Goal: Navigation & Orientation: Find specific page/section

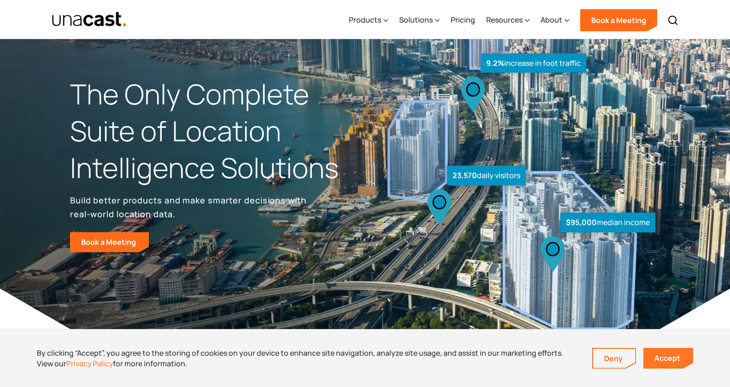
click at [662, 352] on link "Accept" at bounding box center [668, 358] width 50 height 21
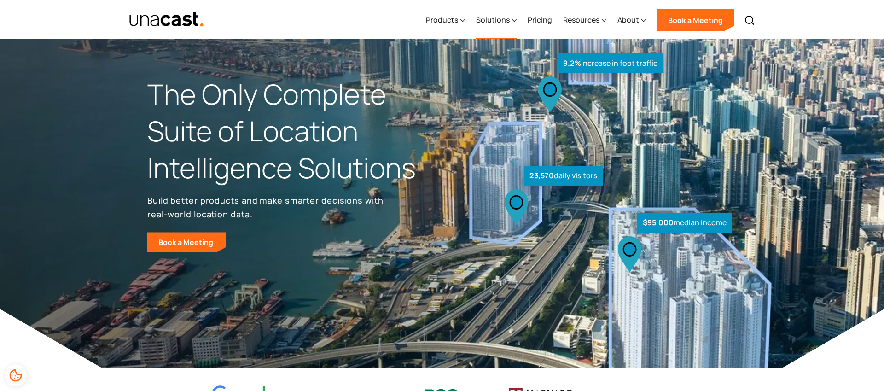
click at [502, 24] on div "Solutions" at bounding box center [493, 19] width 34 height 11
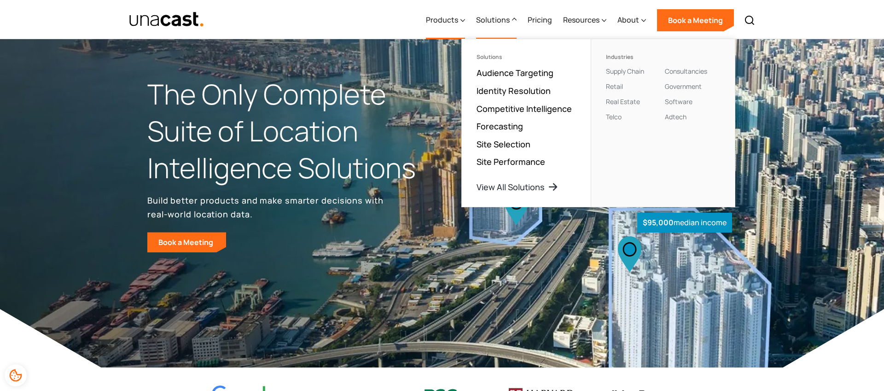
click at [459, 29] on div "Products" at bounding box center [445, 20] width 39 height 38
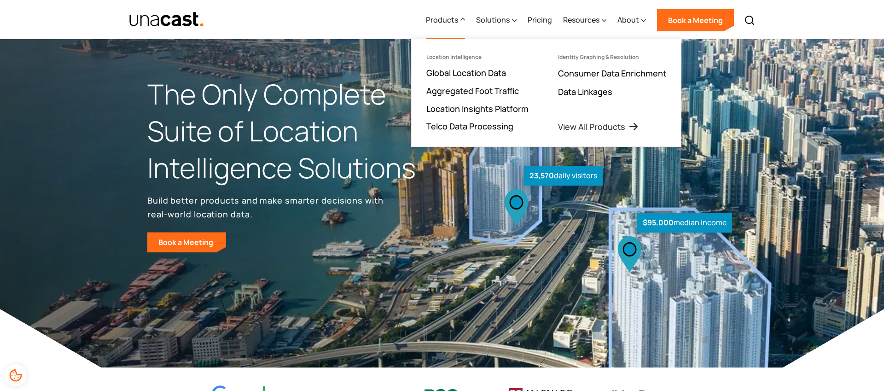
click at [462, 21] on icon at bounding box center [463, 19] width 5 height 10
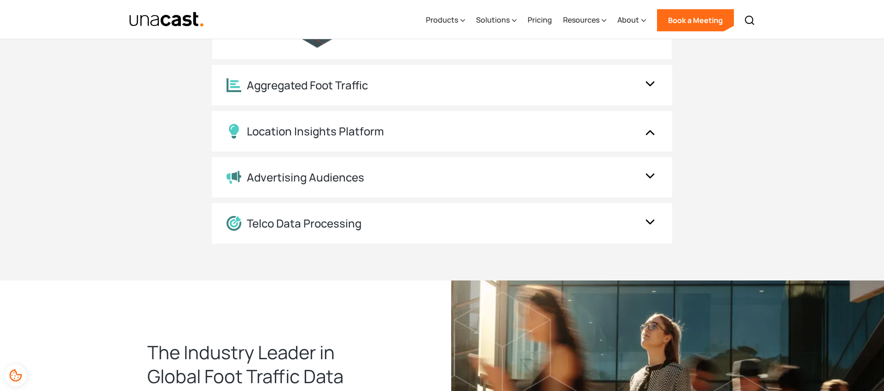
scroll to position [1145, 0]
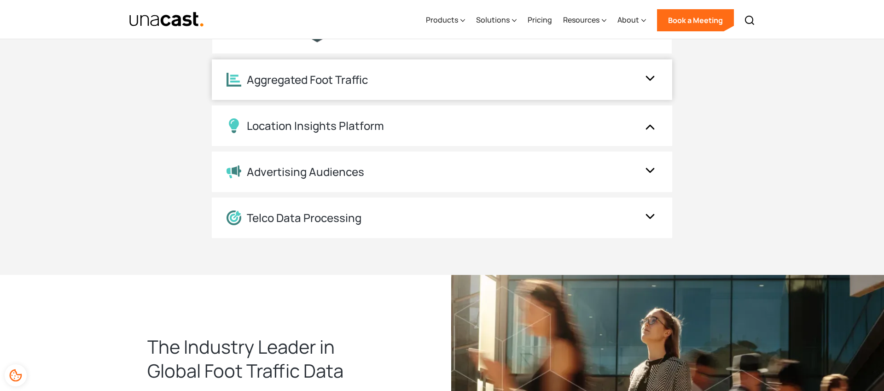
click at [653, 75] on img at bounding box center [650, 80] width 15 height 18
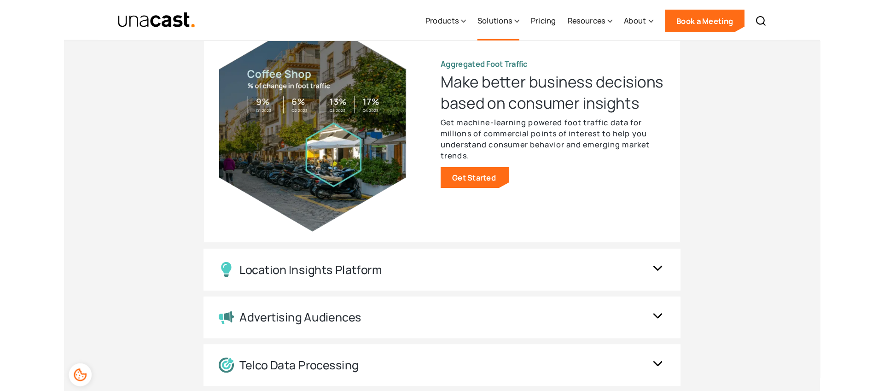
scroll to position [1010, 0]
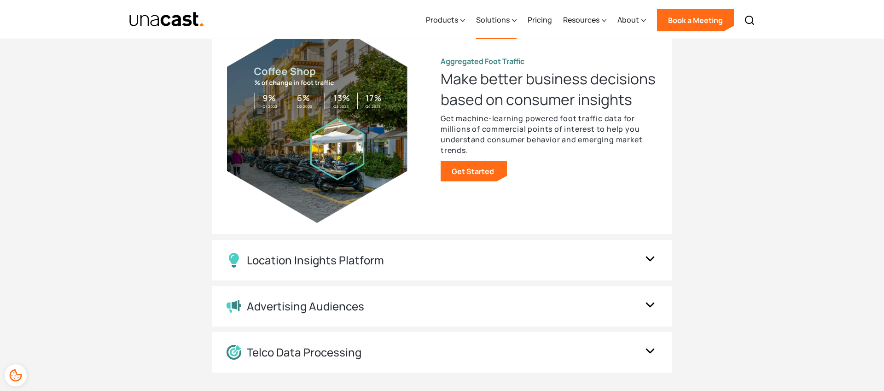
click at [494, 19] on div "Solutions" at bounding box center [493, 19] width 34 height 11
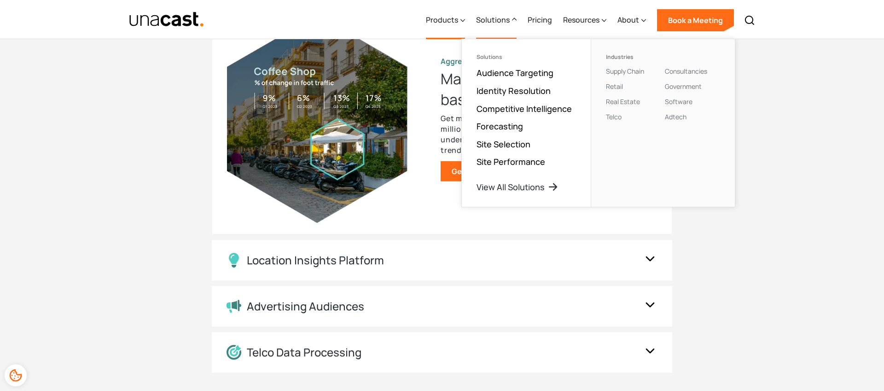
click at [454, 23] on div "Products" at bounding box center [442, 19] width 32 height 11
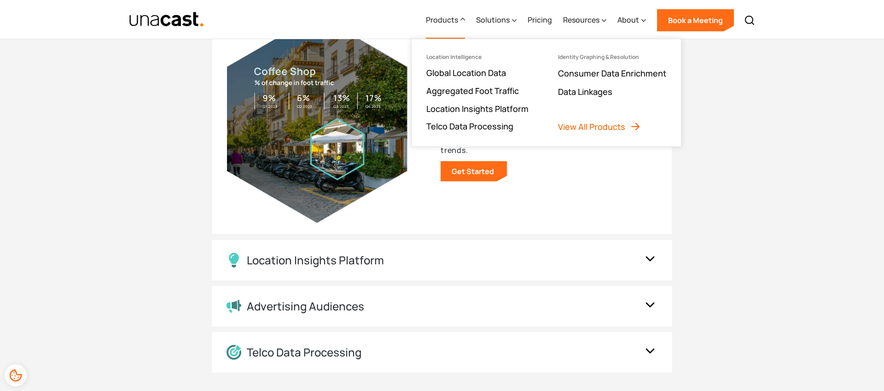
click at [613, 125] on link "View All Products" at bounding box center [599, 126] width 83 height 11
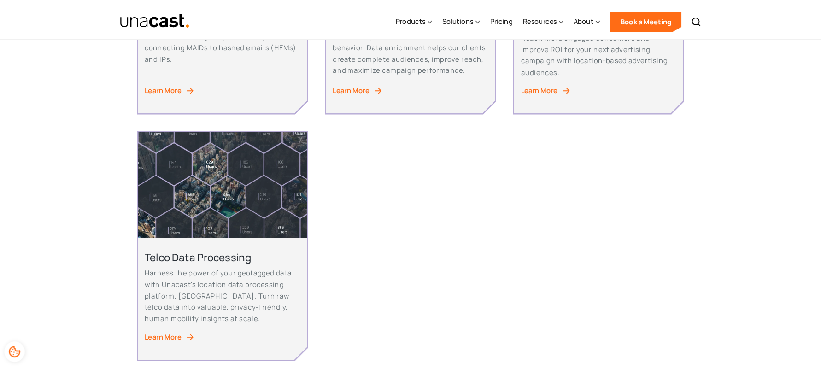
scroll to position [651, 0]
